Goal: Information Seeking & Learning: Compare options

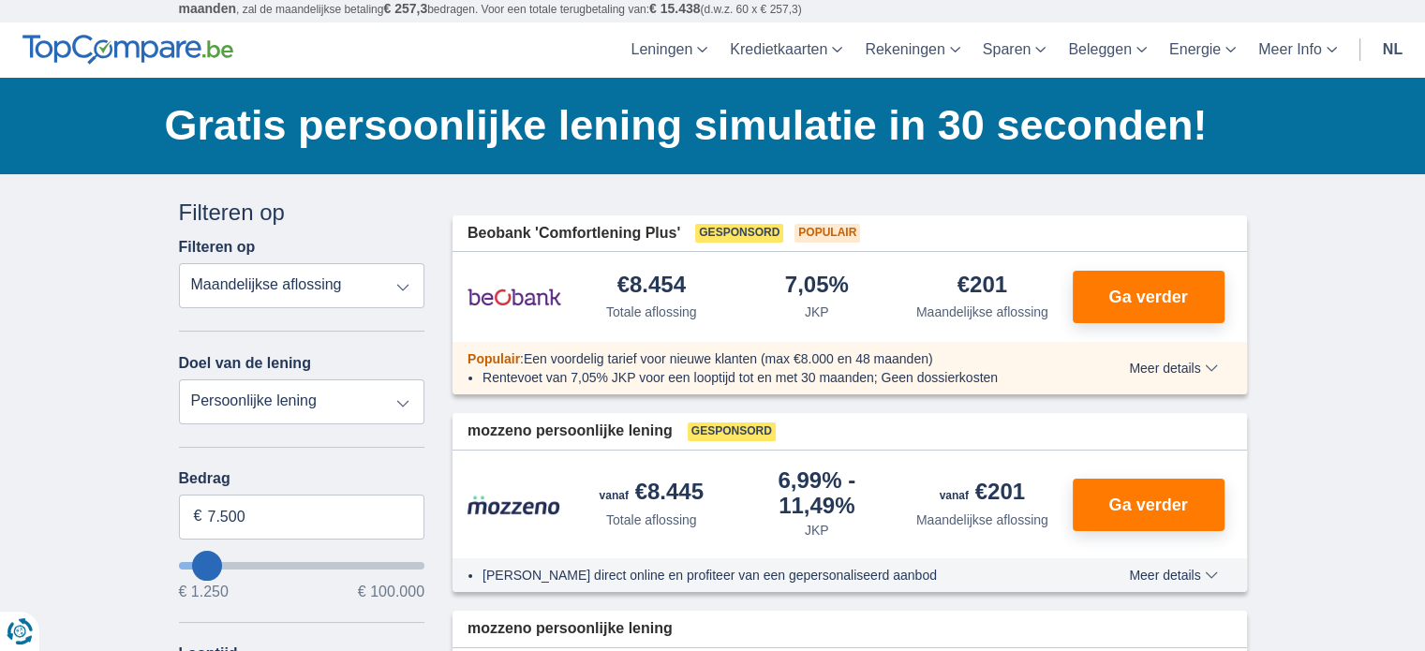
scroll to position [94, 0]
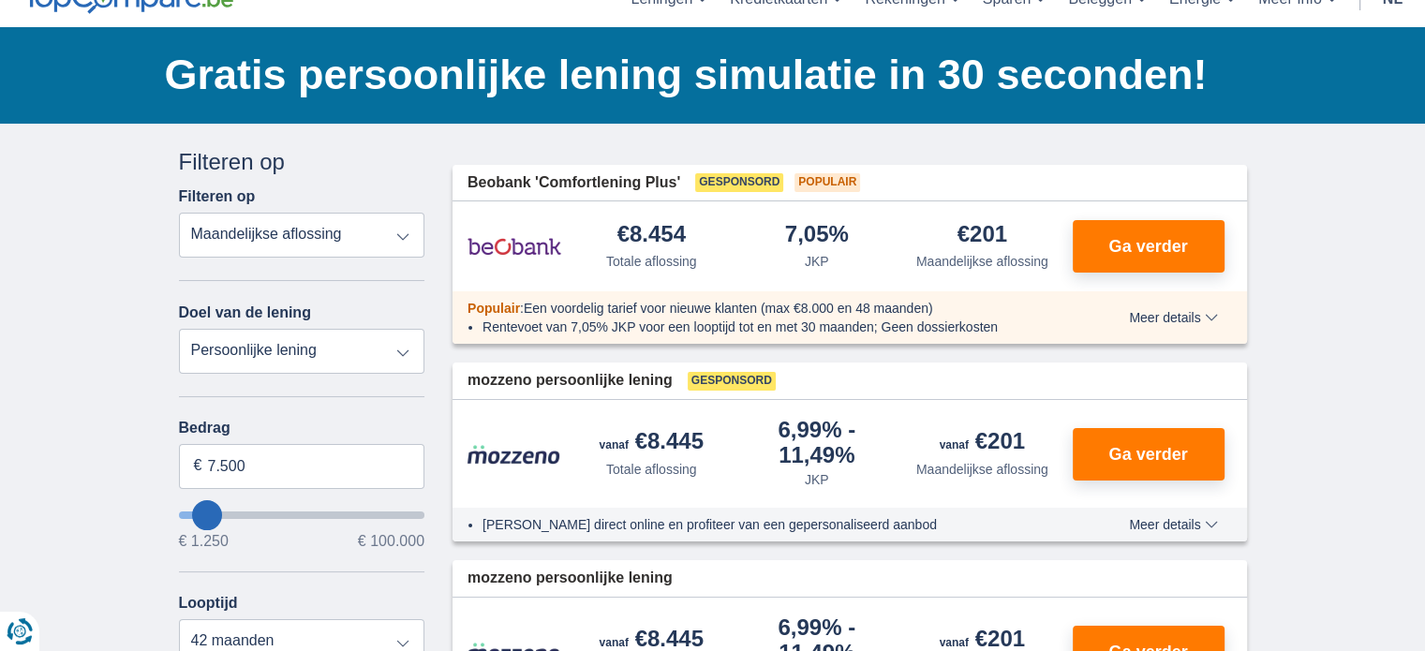
type input "6.250"
type input "6250"
type input "5.250"
type input "5250"
select select "36"
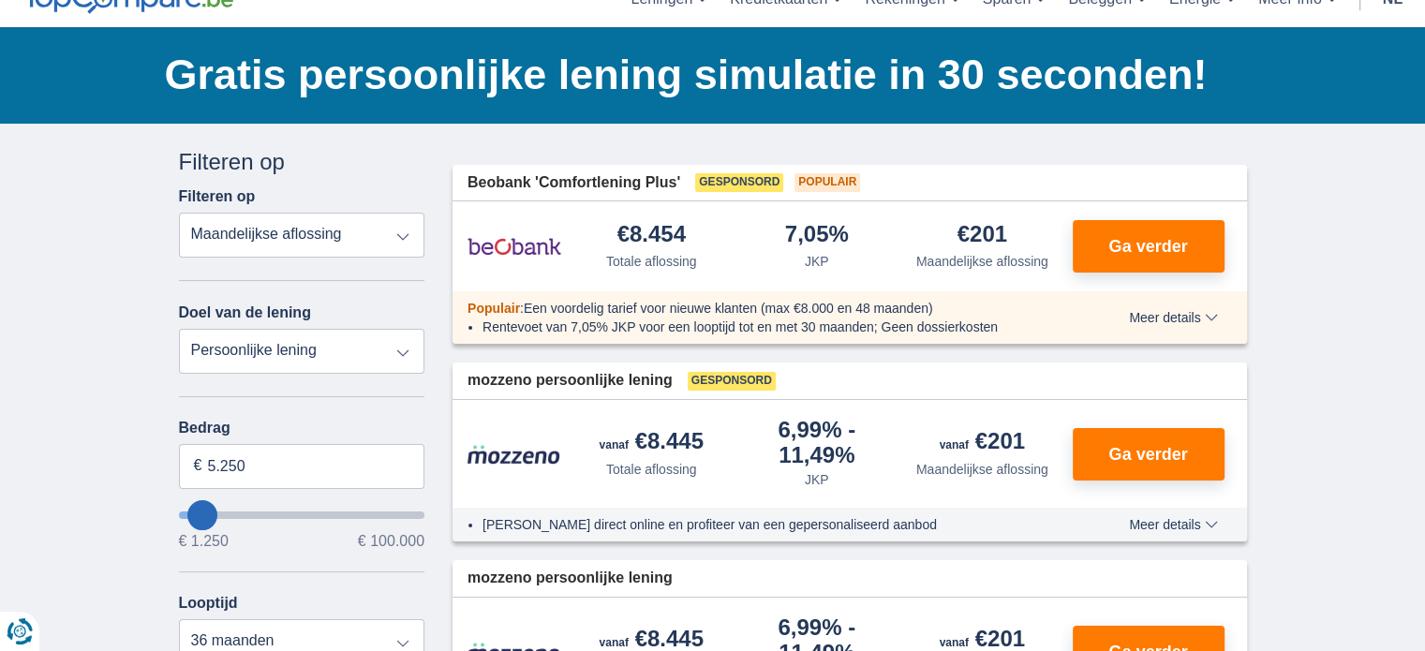
type input "4250"
type input "4.250"
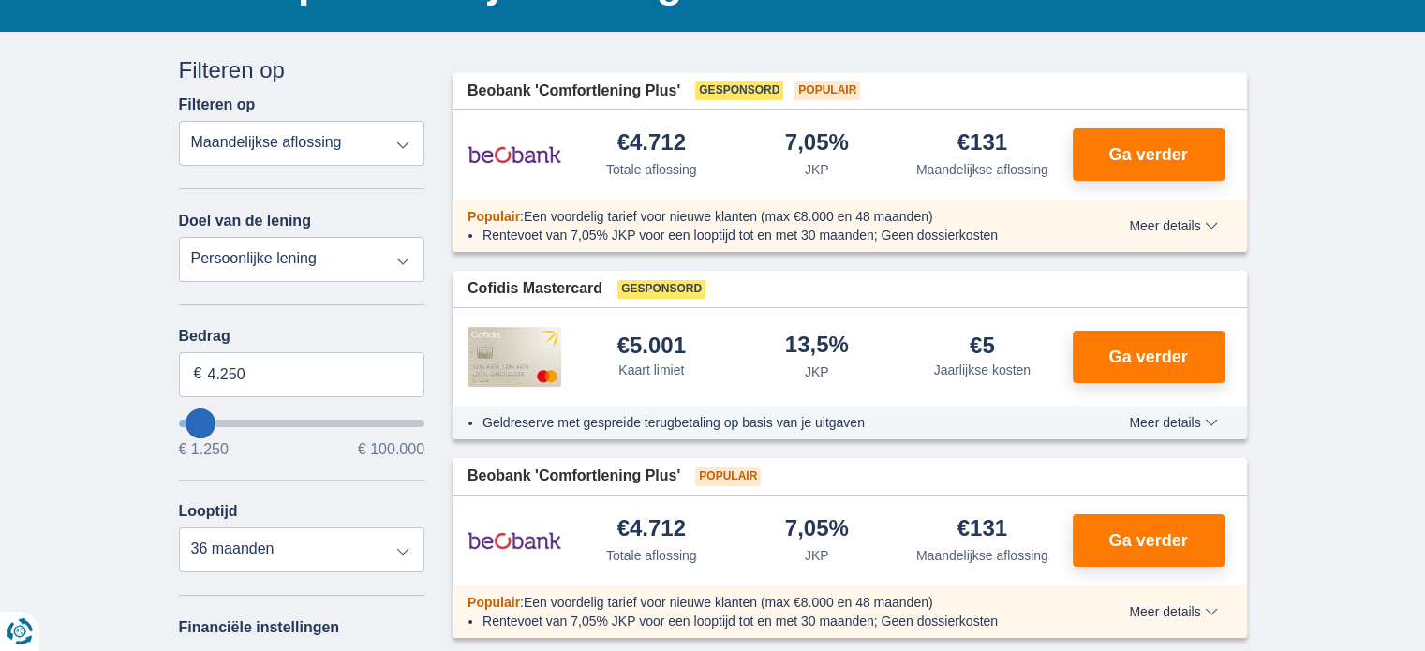
scroll to position [187, 0]
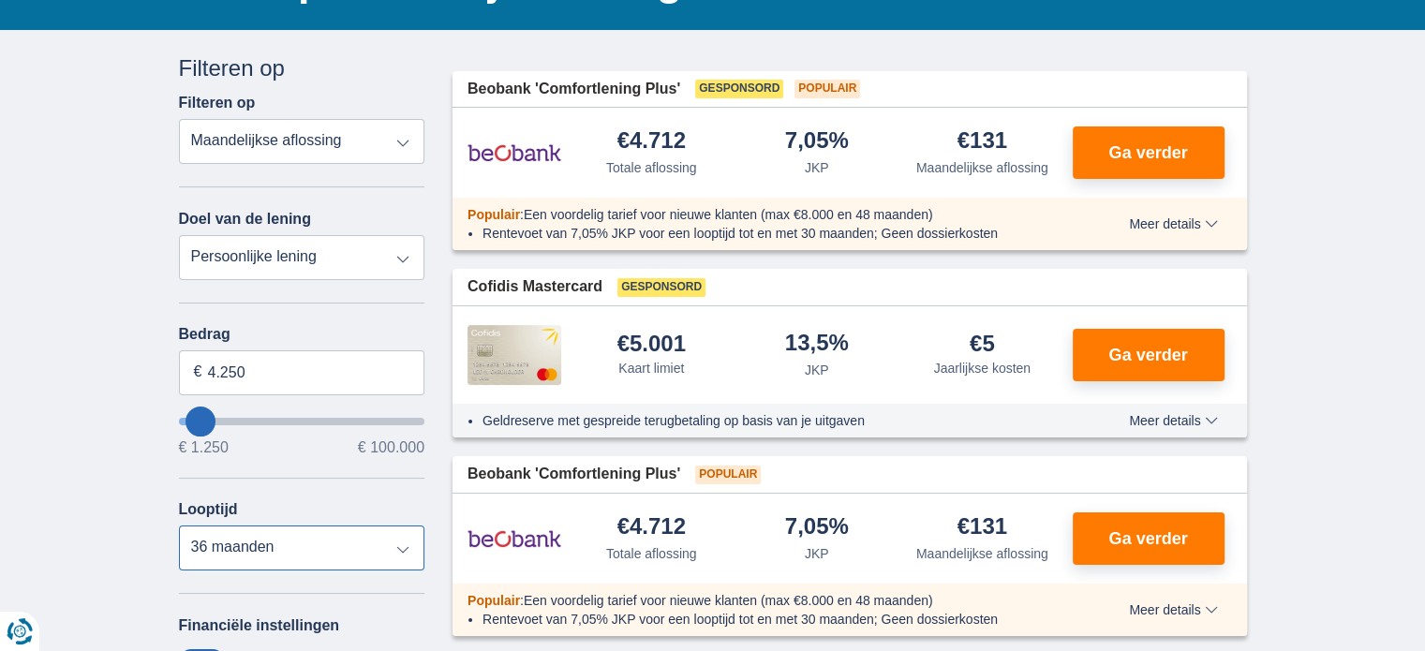
click at [259, 541] on select "12 maanden 18 maanden 24 maanden 30 maanden 36 maanden" at bounding box center [302, 547] width 246 height 45
select select "12"
click at [179, 525] on select "12 maanden 18 maanden 24 maanden 30 maanden 36 maanden" at bounding box center [302, 547] width 246 height 45
drag, startPoint x: 205, startPoint y: 369, endPoint x: 315, endPoint y: 368, distance: 109.6
click at [315, 368] on input "4.250" at bounding box center [302, 372] width 246 height 45
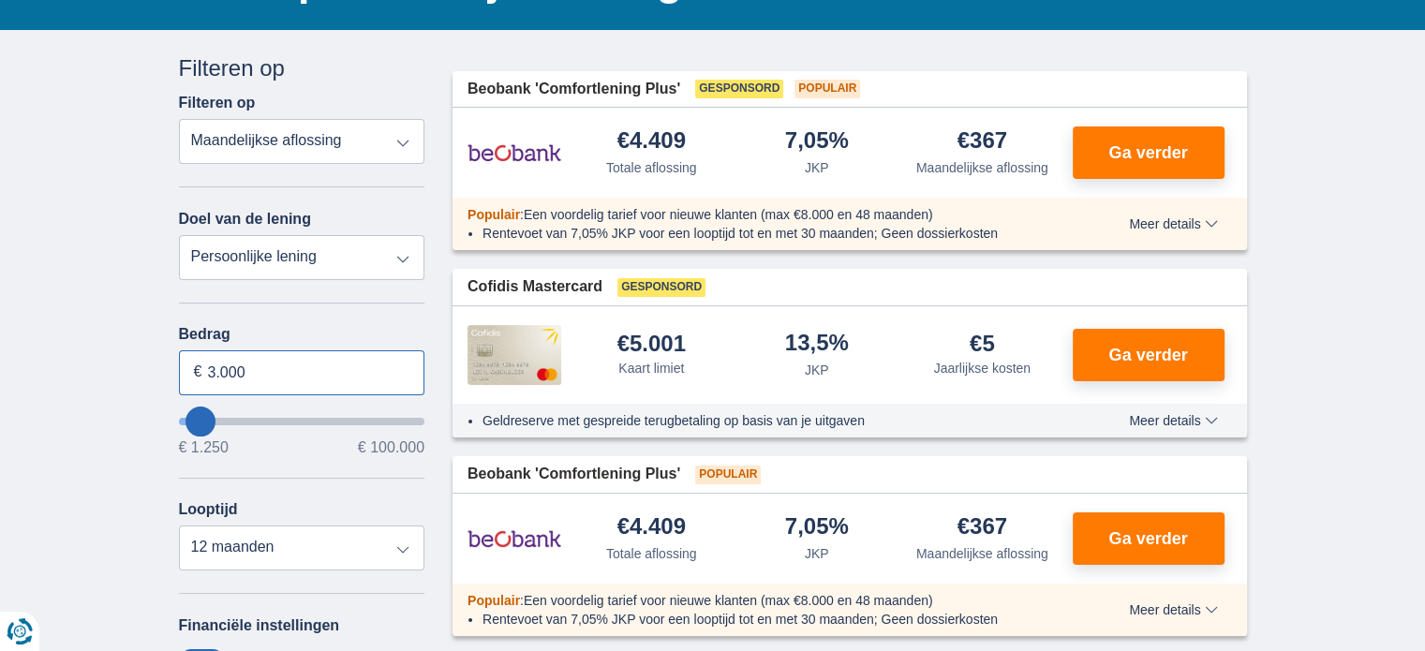
type input "3.000"
type input "3250"
click at [411, 546] on select "12 maanden 18 maanden 24 maanden 30 maanden" at bounding box center [302, 547] width 246 height 45
select select "12"
click at [179, 525] on select "12 maanden 18 maanden 24 maanden 30 maanden" at bounding box center [302, 547] width 246 height 45
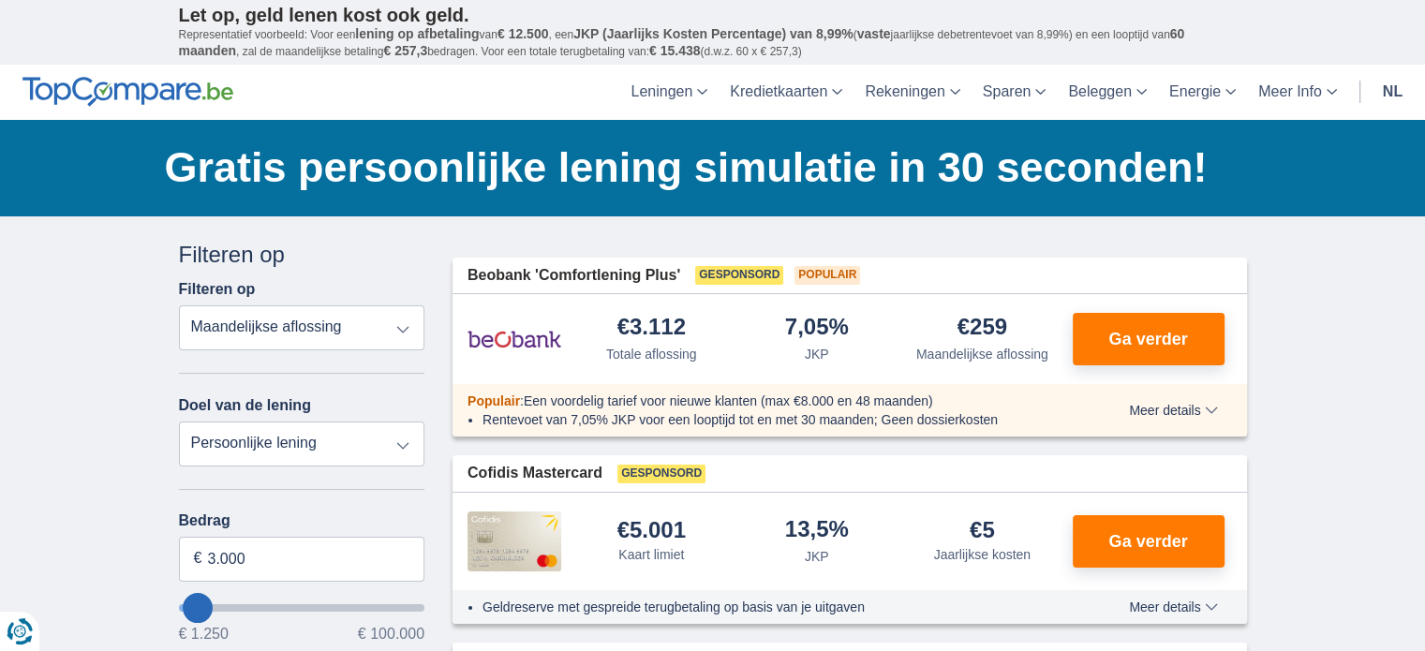
scroll to position [0, 0]
